Goal: Find specific page/section: Find specific page/section

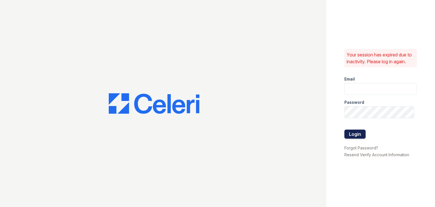
type input "yrodriguez@cafmanagement.com"
click at [355, 133] on button "Login" at bounding box center [354, 133] width 21 height 9
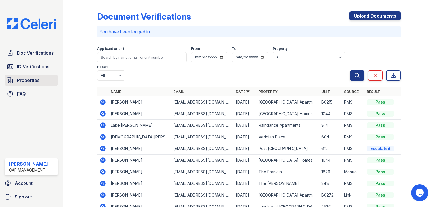
click at [27, 84] on link "Properties" at bounding box center [31, 79] width 53 height 11
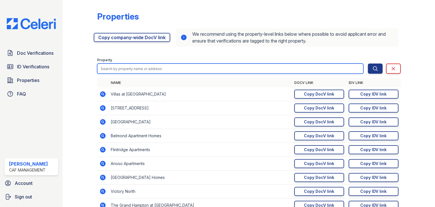
click at [140, 72] on input "search" at bounding box center [230, 68] width 266 height 10
type input "artisan"
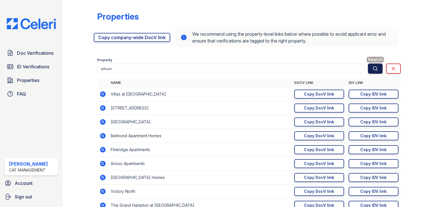
click at [372, 70] on icon "submit" at bounding box center [375, 69] width 6 height 6
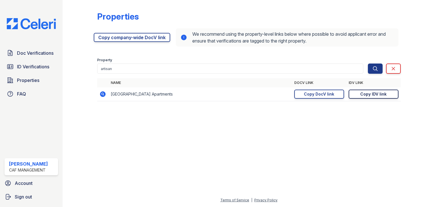
click at [370, 96] on div "Copy IDV link" at bounding box center [373, 94] width 26 height 6
